Goal: Information Seeking & Learning: Learn about a topic

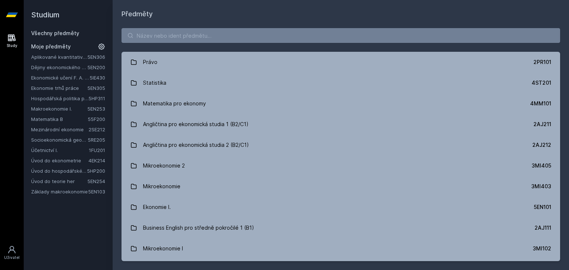
click at [67, 55] on link "Aplikované kvantitativní metody I" at bounding box center [59, 56] width 56 height 7
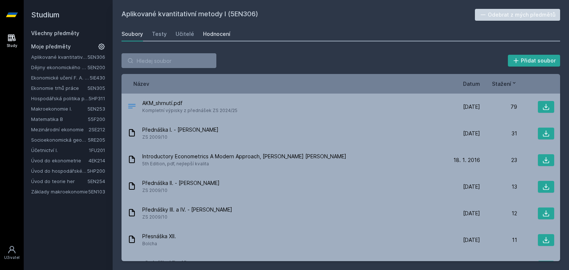
click at [211, 35] on div "Hodnocení" at bounding box center [216, 33] width 27 height 7
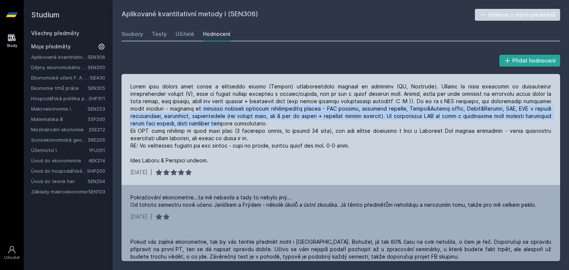
drag, startPoint x: 195, startPoint y: 108, endPoint x: 222, endPoint y: 122, distance: 29.8
click at [222, 122] on div at bounding box center [340, 123] width 421 height 81
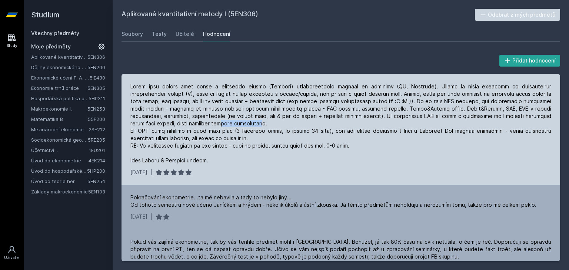
drag, startPoint x: 222, startPoint y: 122, endPoint x: 262, endPoint y: 120, distance: 40.4
click at [262, 120] on div at bounding box center [340, 123] width 421 height 81
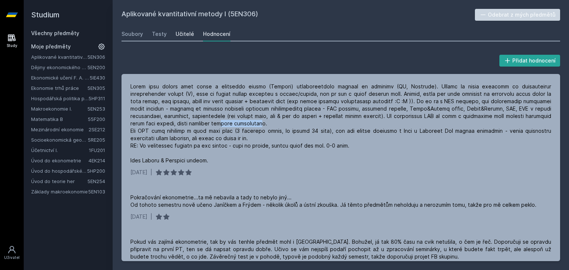
click at [177, 30] on div "Učitelé" at bounding box center [184, 33] width 19 height 7
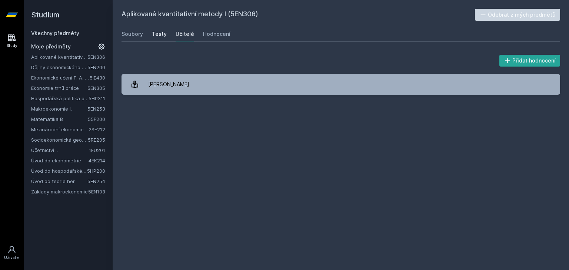
click at [163, 32] on div "Testy" at bounding box center [159, 33] width 15 height 7
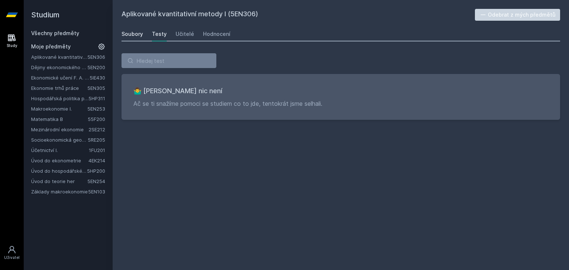
click at [128, 33] on div "Soubory" at bounding box center [131, 33] width 21 height 7
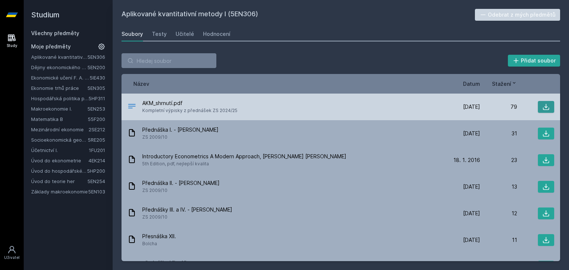
click at [546, 111] on button at bounding box center [546, 107] width 16 height 12
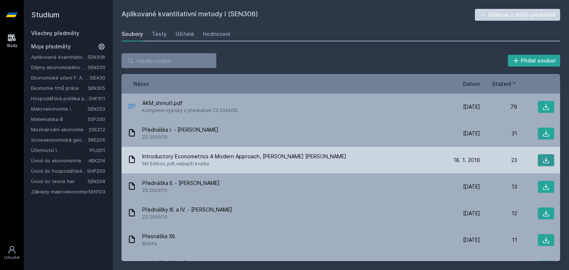
click at [543, 163] on icon at bounding box center [545, 160] width 7 height 7
